Goal: Information Seeking & Learning: Learn about a topic

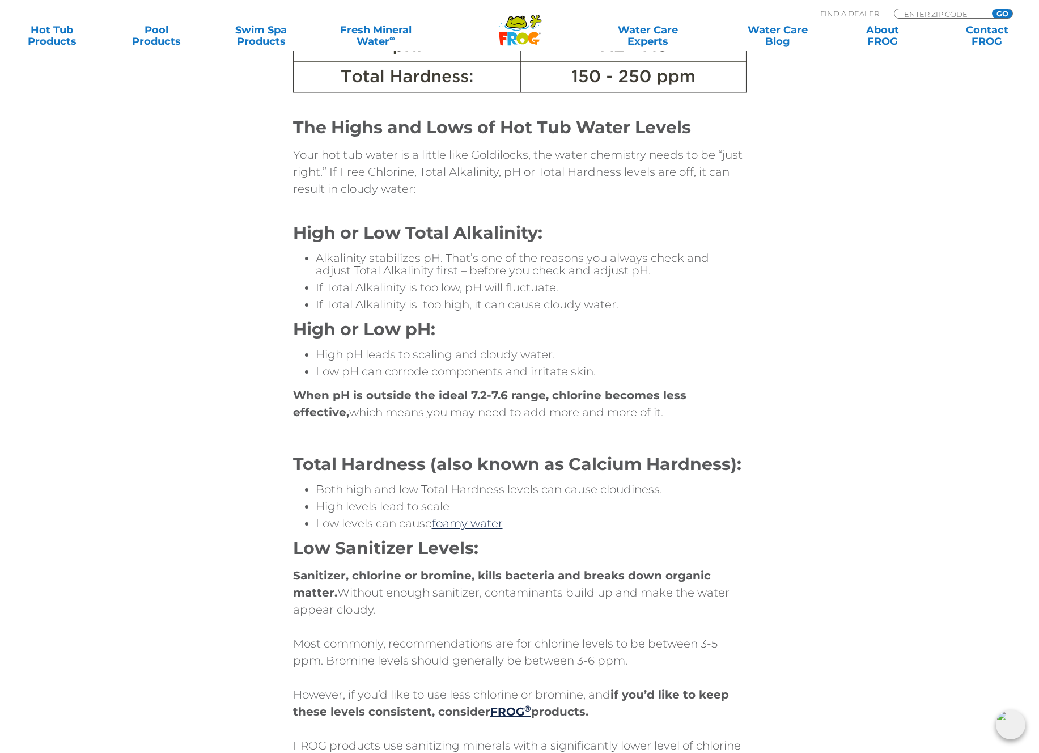
drag, startPoint x: 513, startPoint y: 514, endPoint x: 572, endPoint y: 522, distance: 59.5
click at [572, 522] on li "Low levels can cause foamy water" at bounding box center [531, 523] width 431 height 12
